Goal: Information Seeking & Learning: Check status

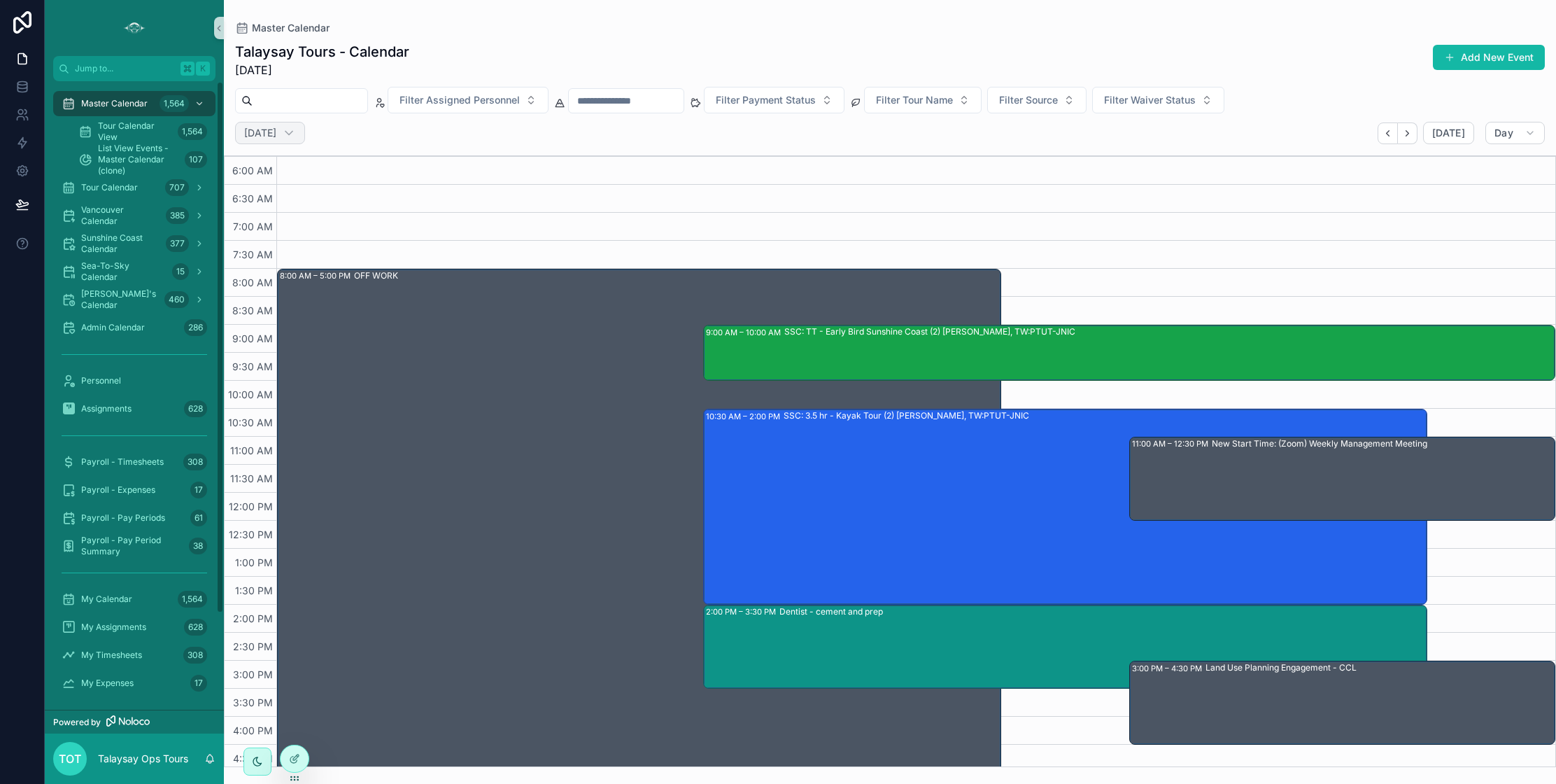
scroll to position [1, 0]
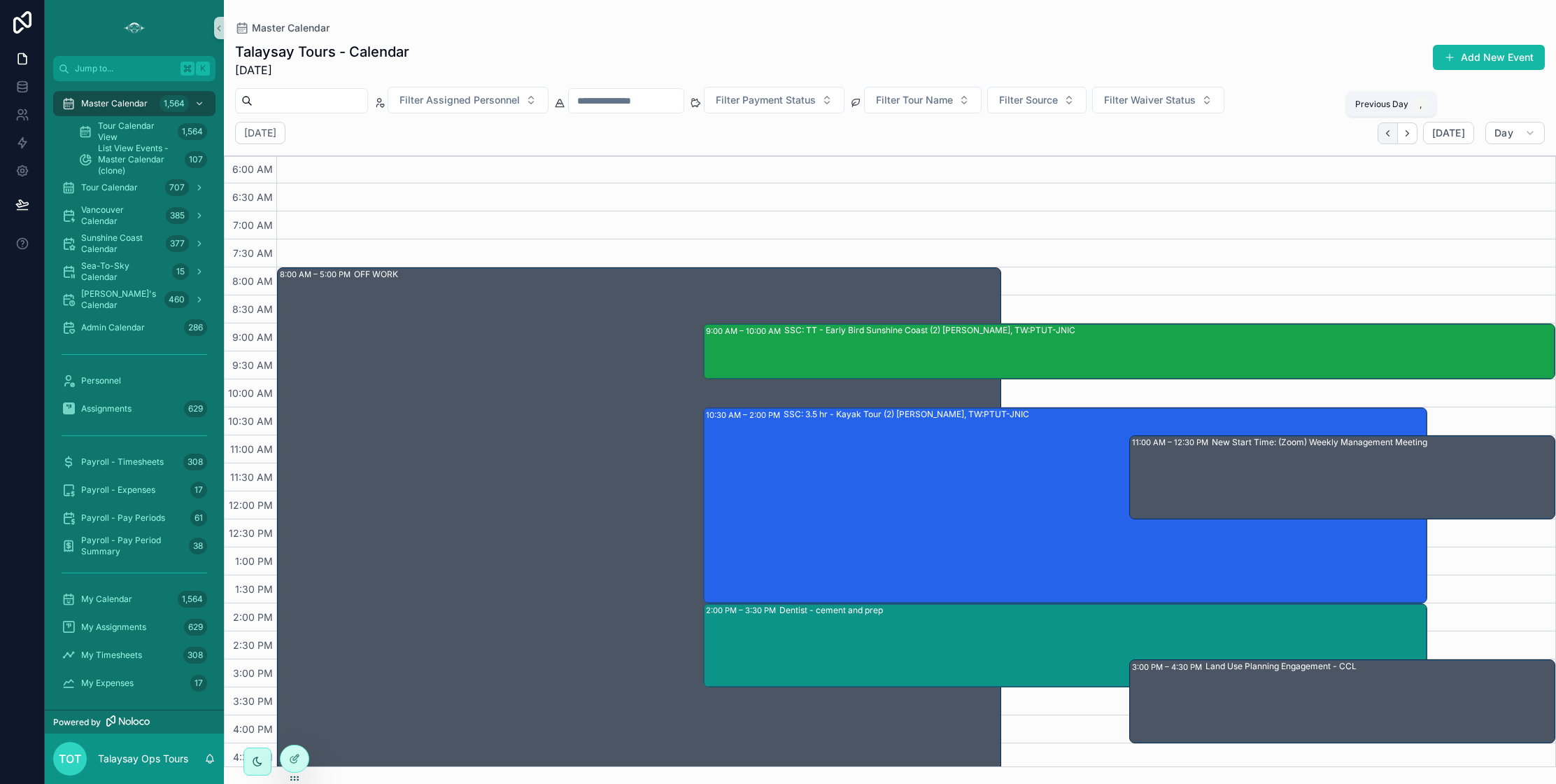
click at [1386, 130] on icon "Back" at bounding box center [1388, 133] width 11 height 11
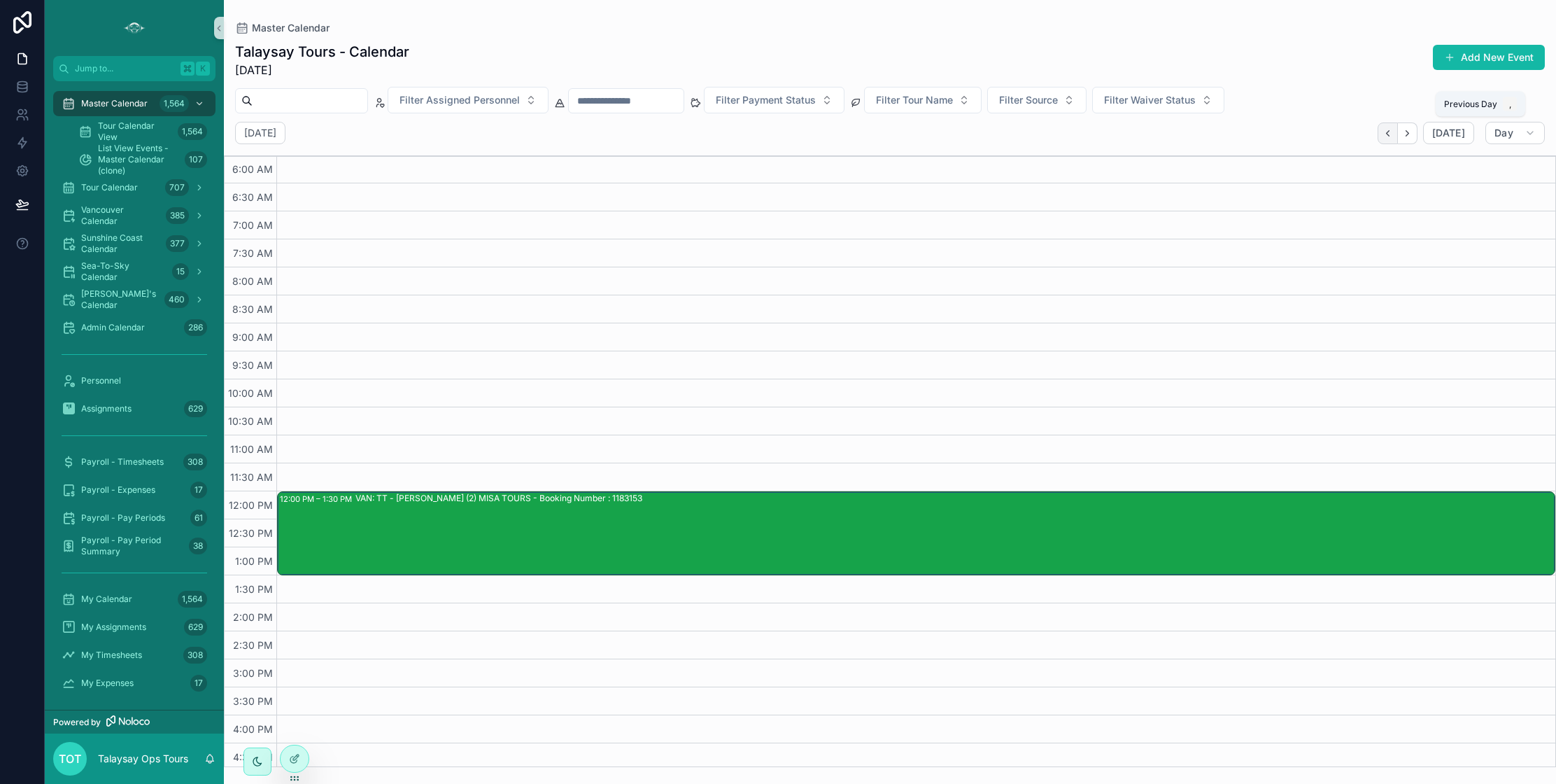
click at [1389, 131] on icon "Back" at bounding box center [1388, 133] width 11 height 11
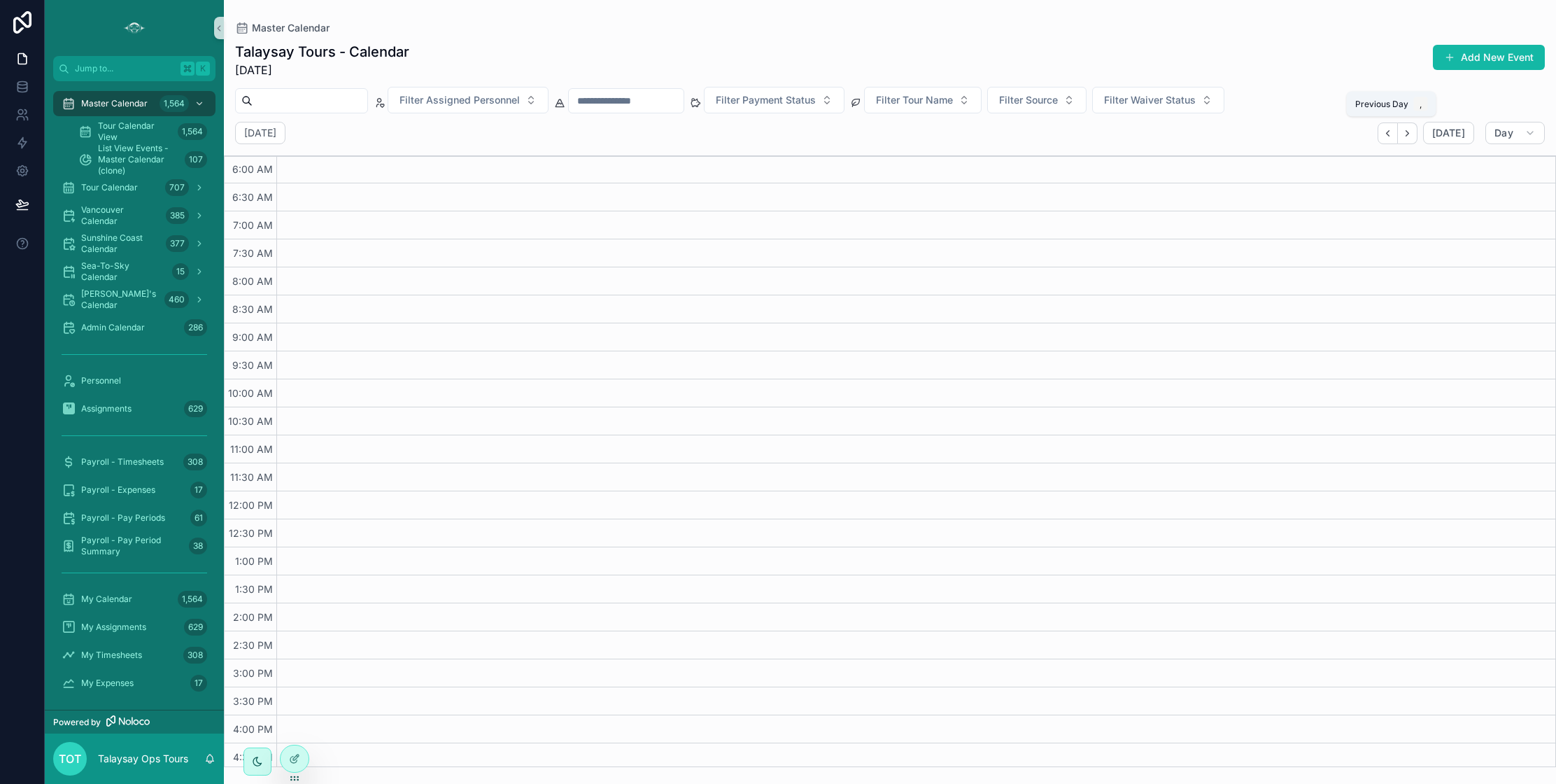
click at [1389, 131] on icon "Back" at bounding box center [1388, 133] width 11 height 11
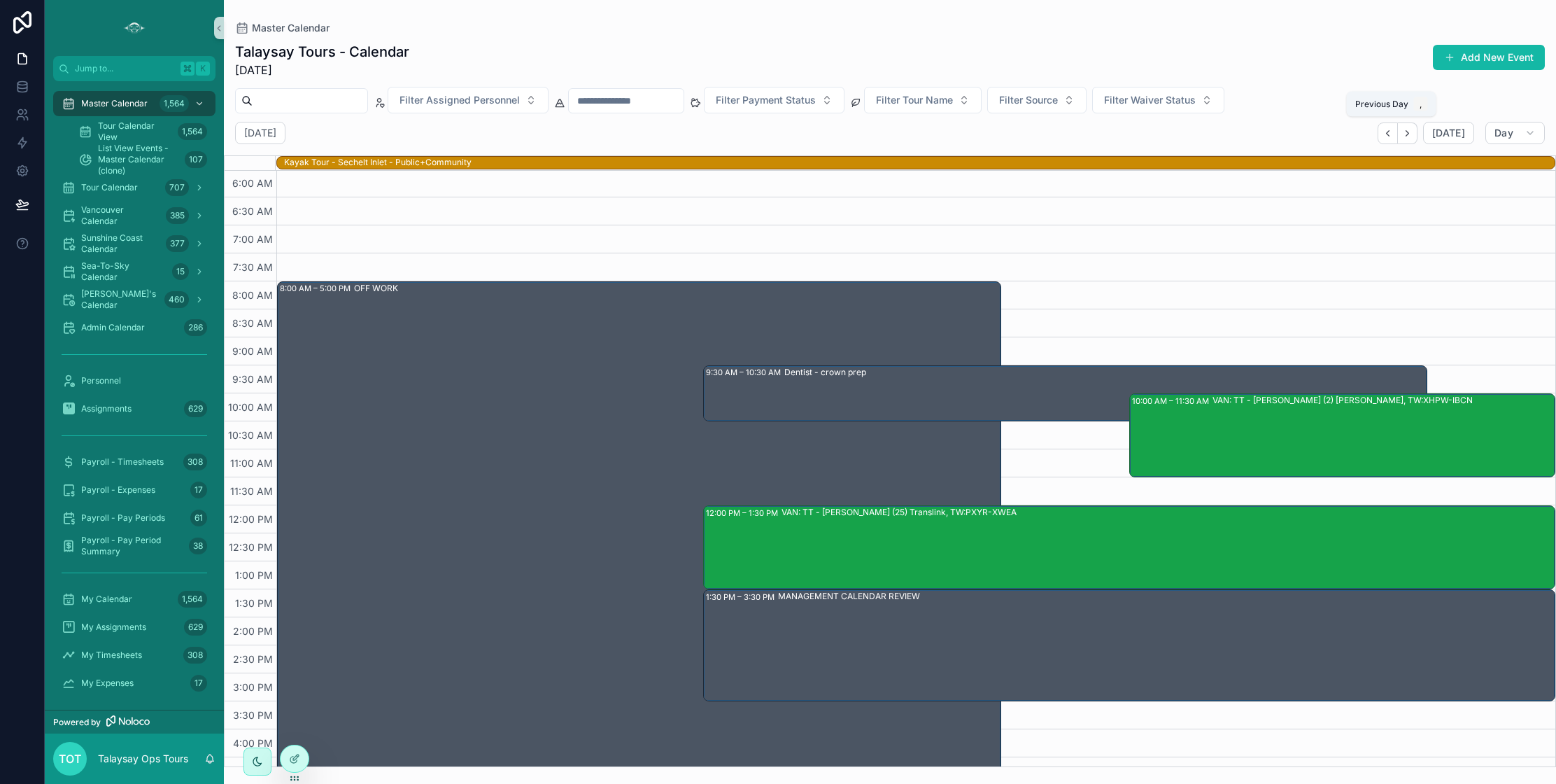
click at [1389, 131] on icon "Back" at bounding box center [1388, 133] width 11 height 11
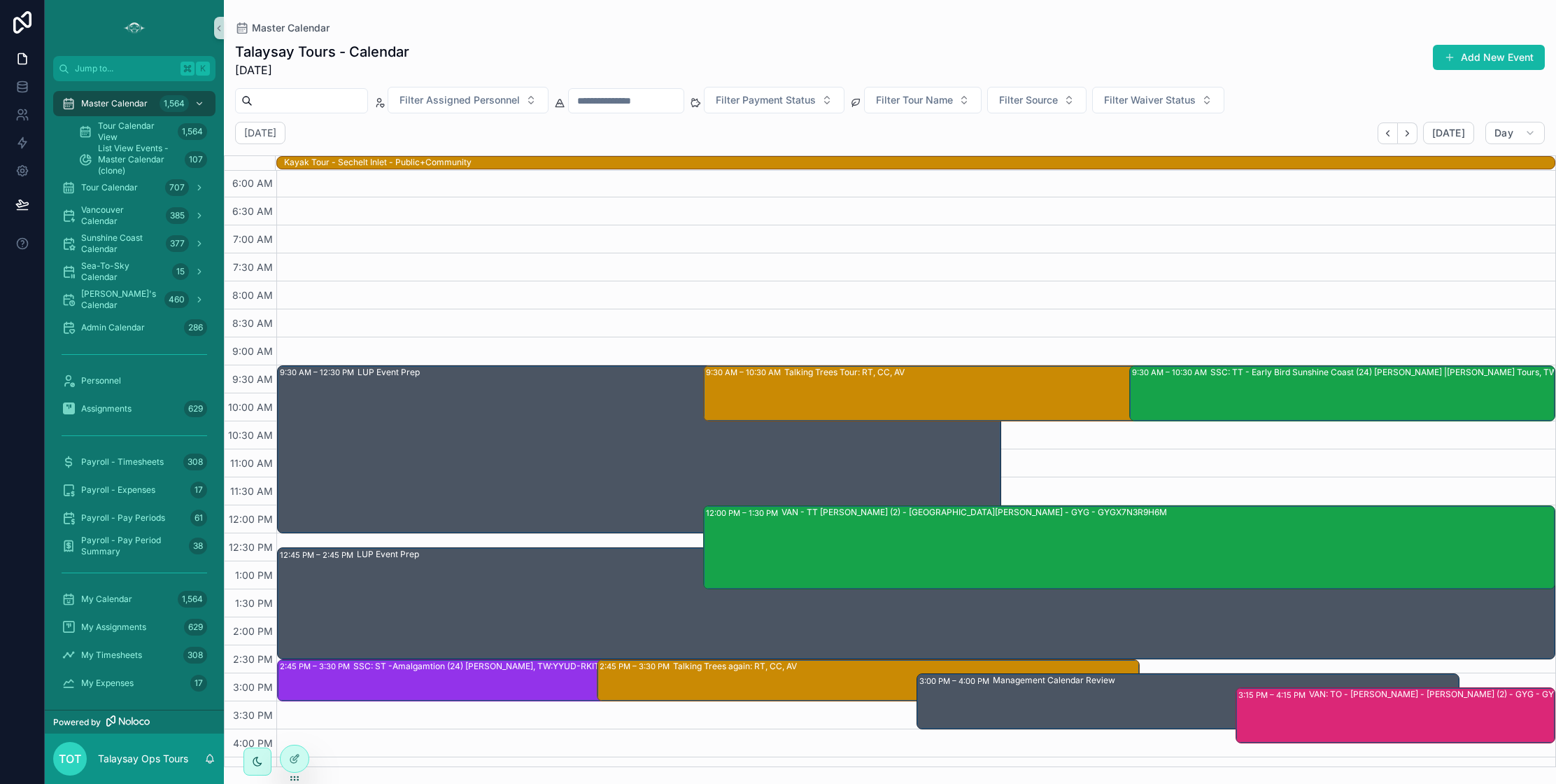
drag, startPoint x: 1341, startPoint y: 403, endPoint x: 1344, endPoint y: 425, distance: 22.2
click at [1341, 403] on div "SSC: TT - Early Bird Sunshine Coast (24) [PERSON_NAME] |[PERSON_NAME] Tours, TW…" at bounding box center [1411, 392] width 401 height 53
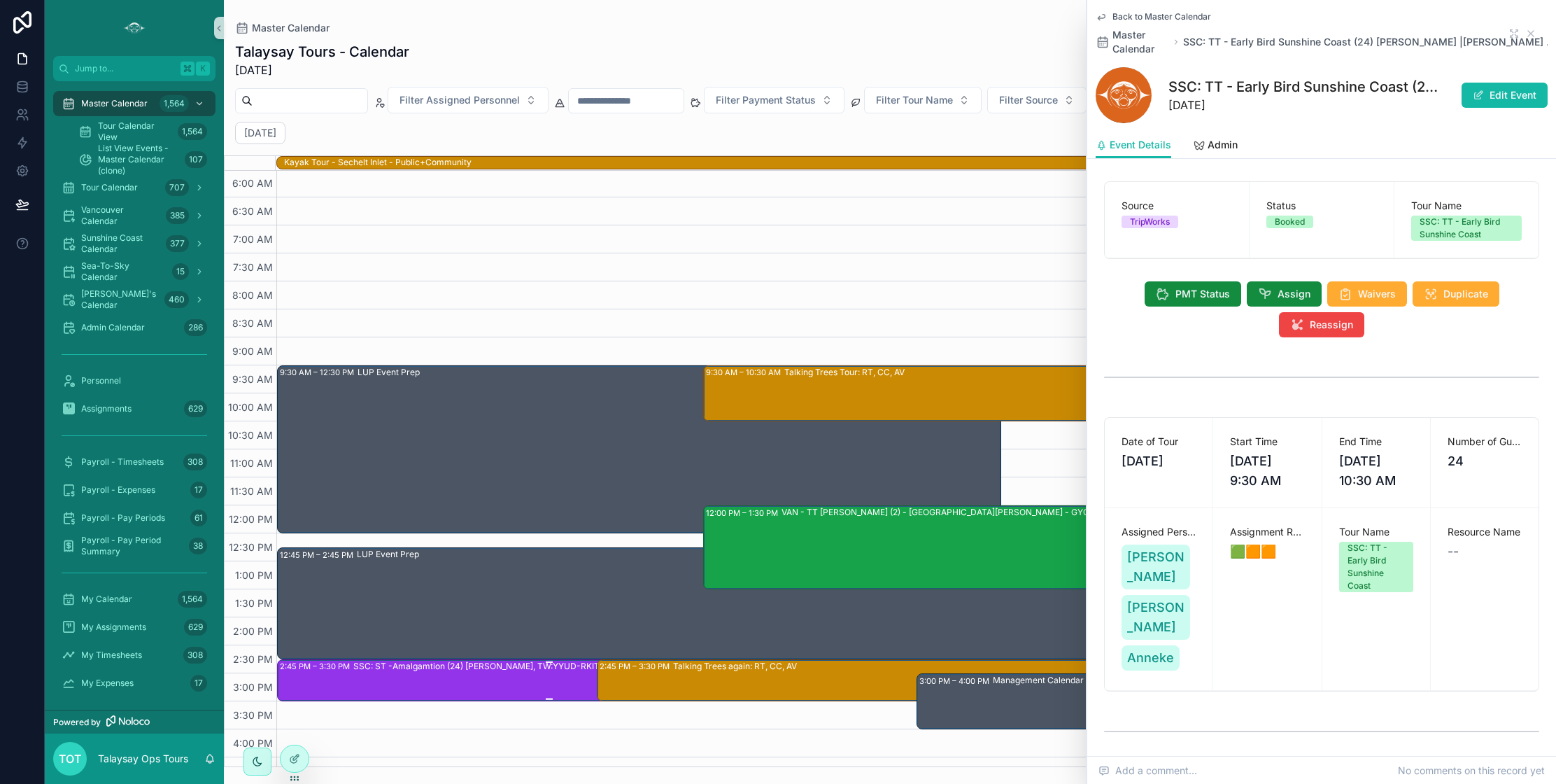
click at [485, 686] on div "SSC: ST -Amalgamtion (24) [PERSON_NAME], TW:YYUD-RKIT" at bounding box center [586, 679] width 465 height 39
